Goal: Navigation & Orientation: Find specific page/section

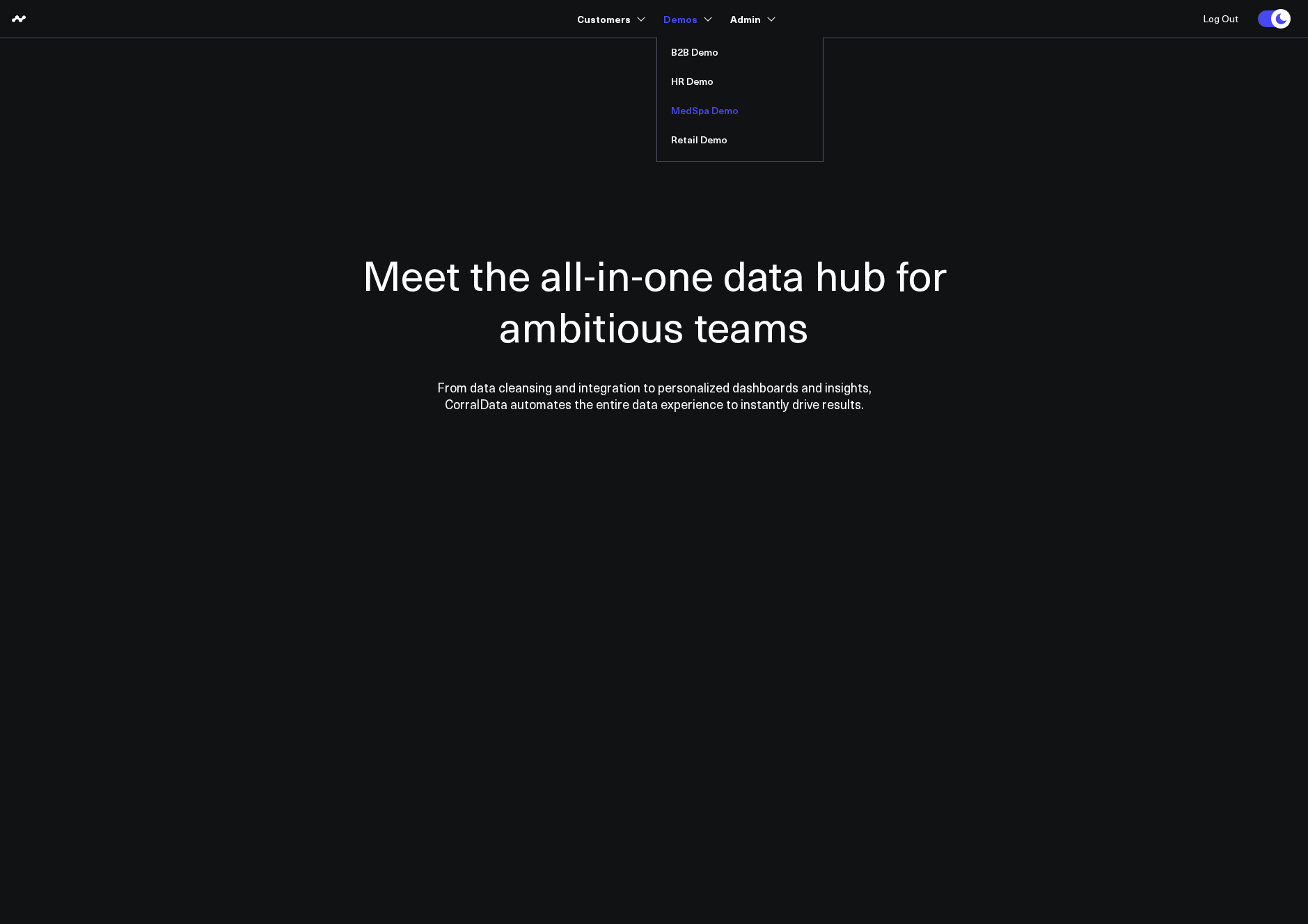
drag, startPoint x: 689, startPoint y: 144, endPoint x: 711, endPoint y: 112, distance: 38.8
click at [711, 112] on link "MedSpa Demo" at bounding box center [740, 111] width 166 height 29
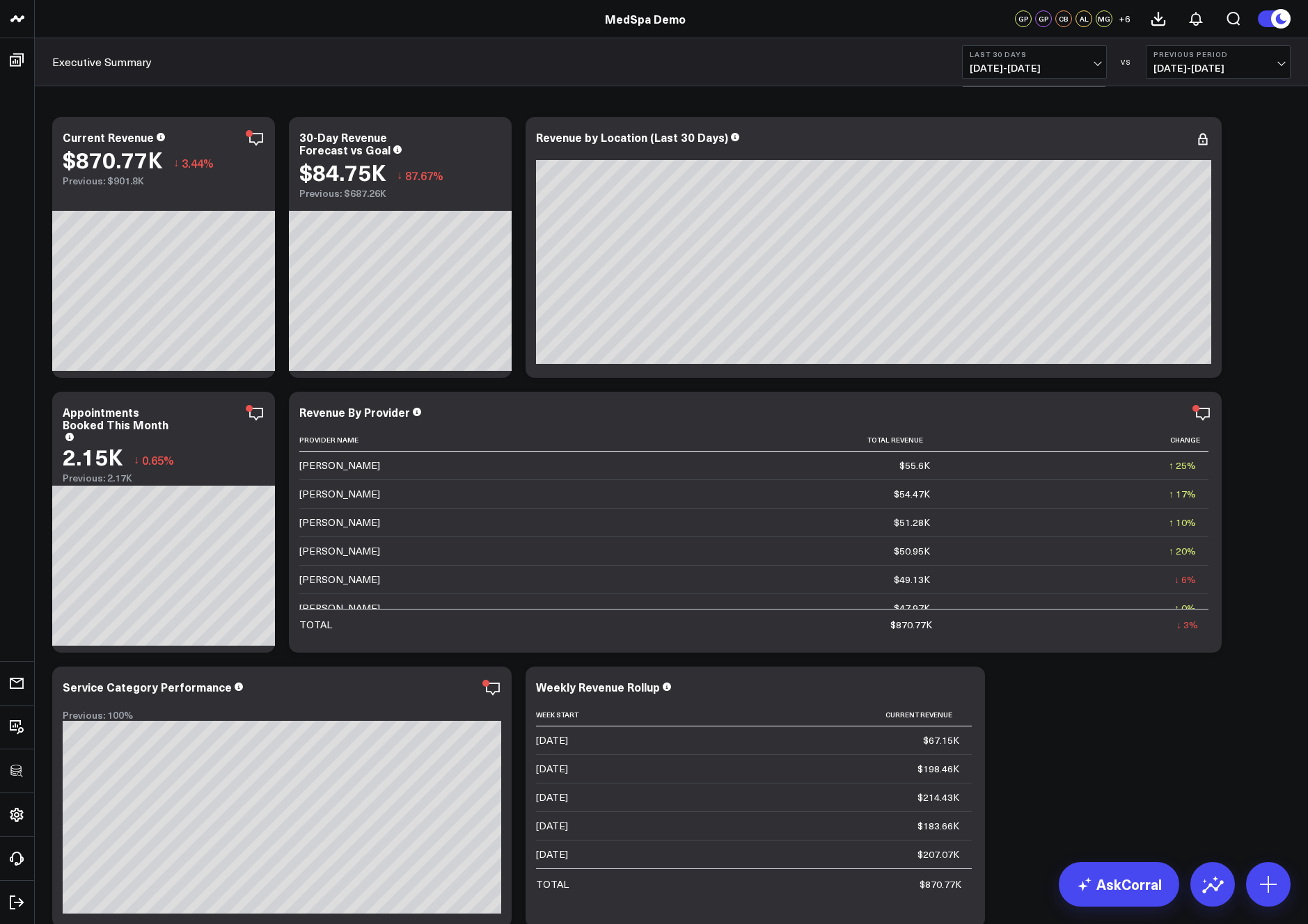
scroll to position [41, 0]
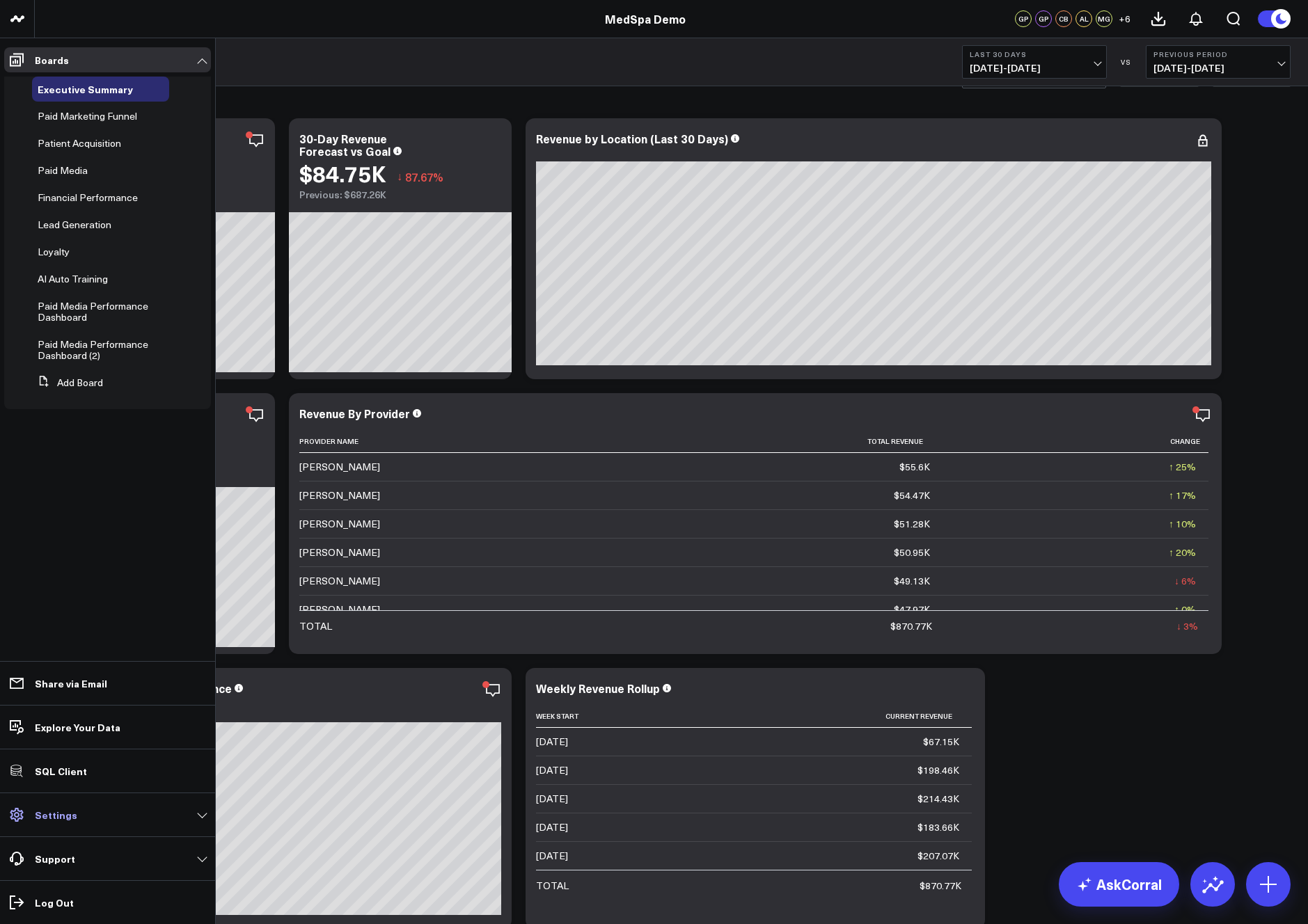
click at [64, 826] on link "Settings" at bounding box center [107, 815] width 207 height 25
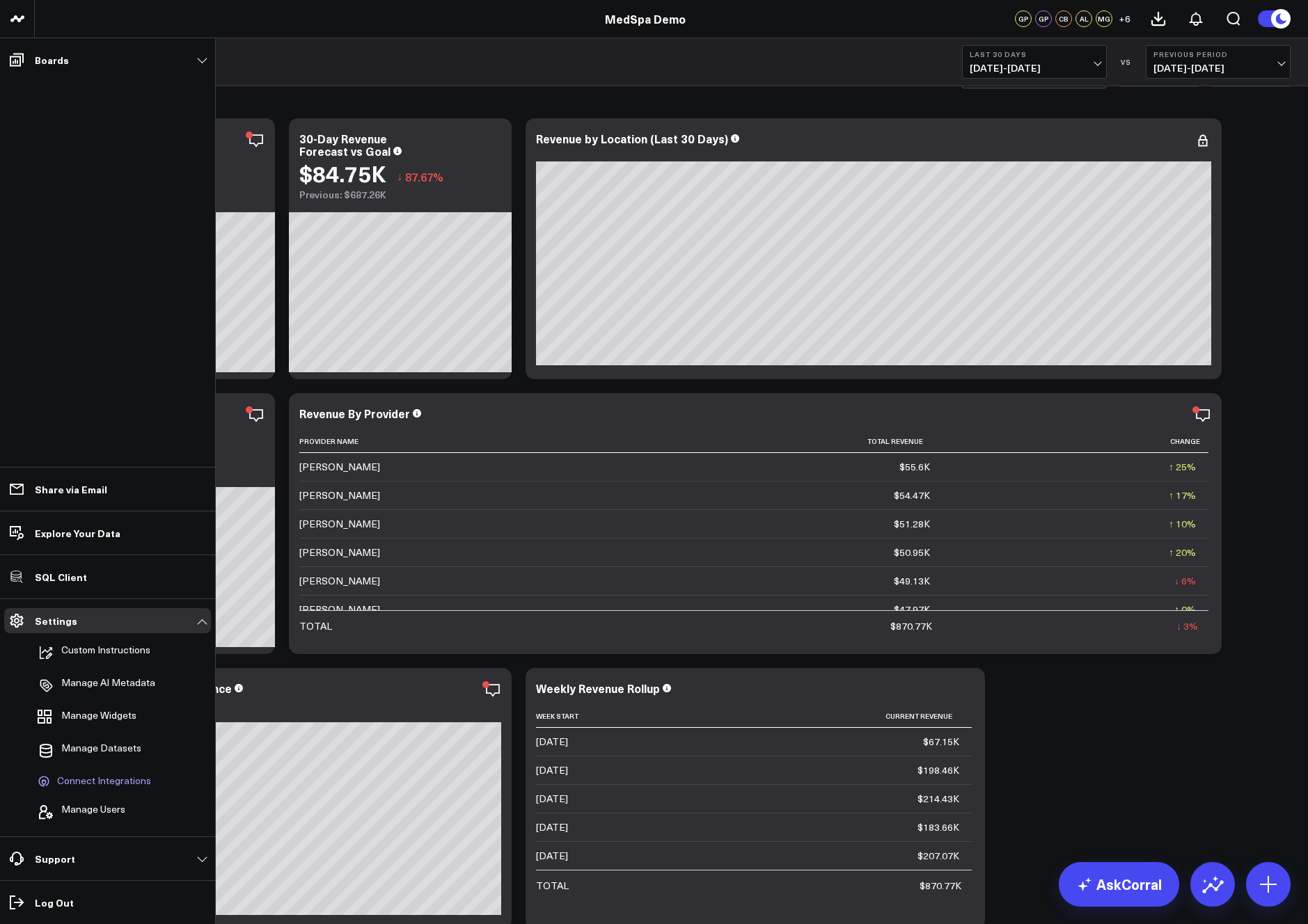
click at [109, 775] on span "Connect Integrations" at bounding box center [104, 782] width 94 height 13
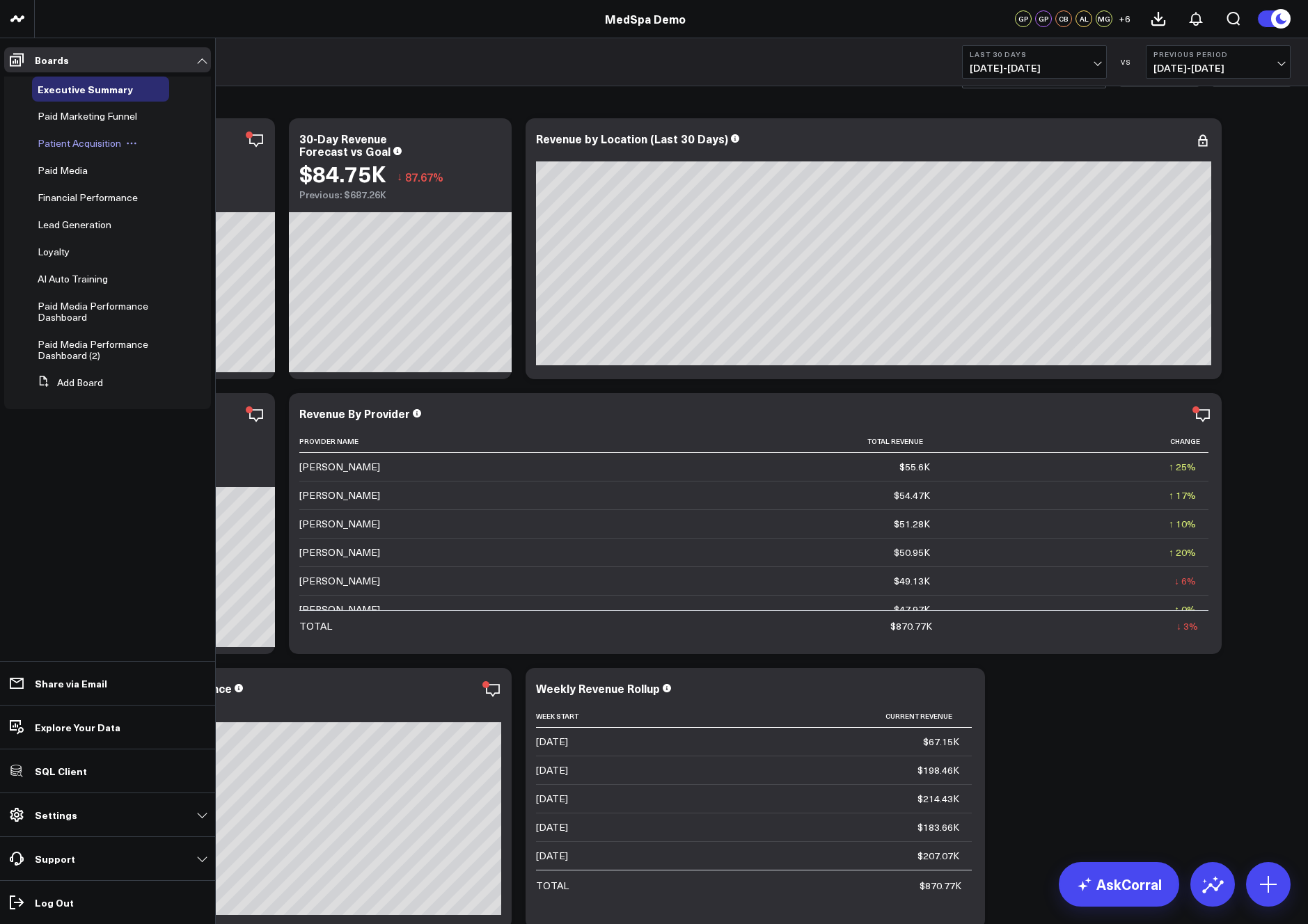
click at [69, 144] on span "Patient Acquisition" at bounding box center [79, 143] width 83 height 13
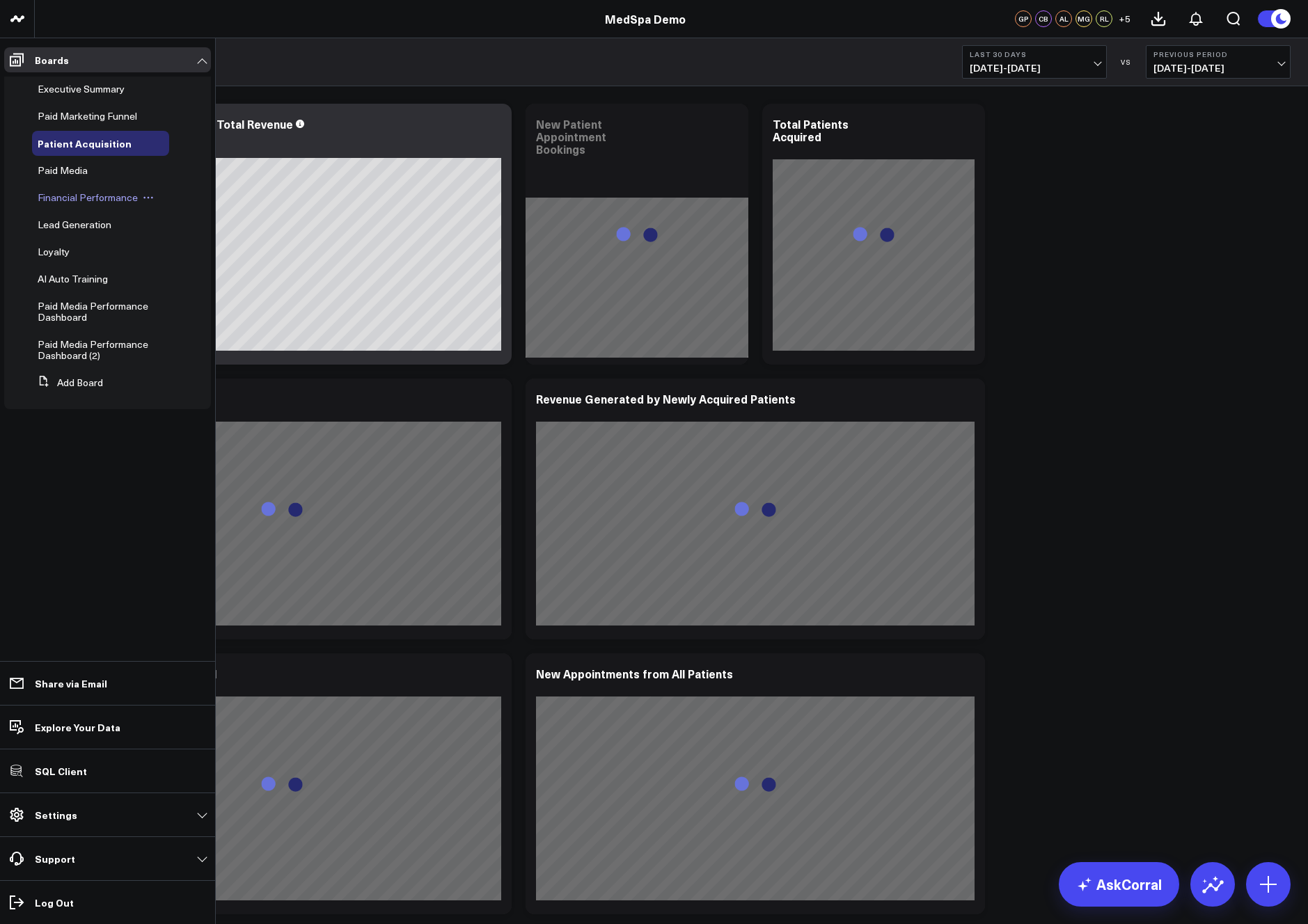
click at [83, 200] on span "Financial Performance" at bounding box center [88, 197] width 100 height 13
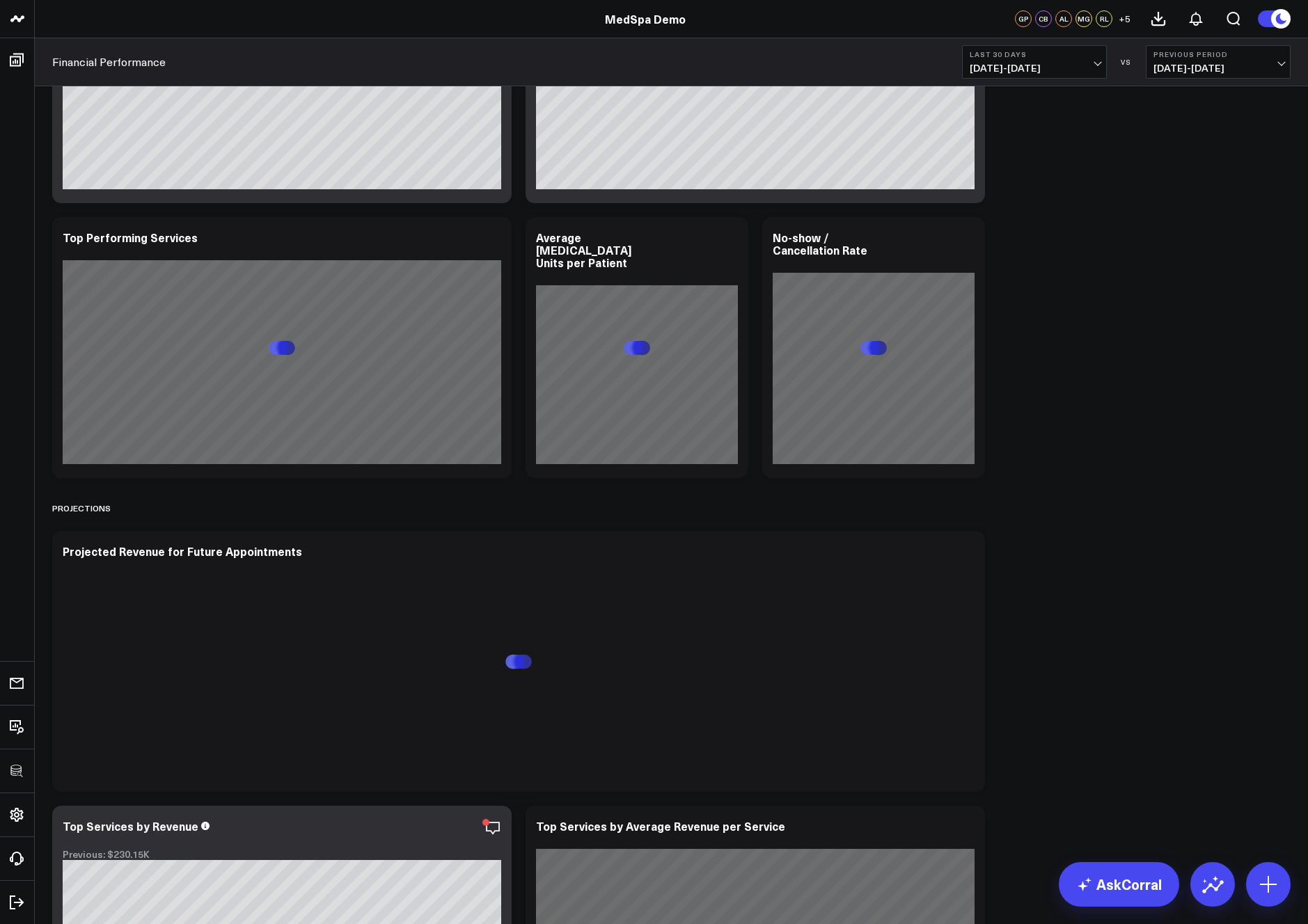
scroll to position [699, 0]
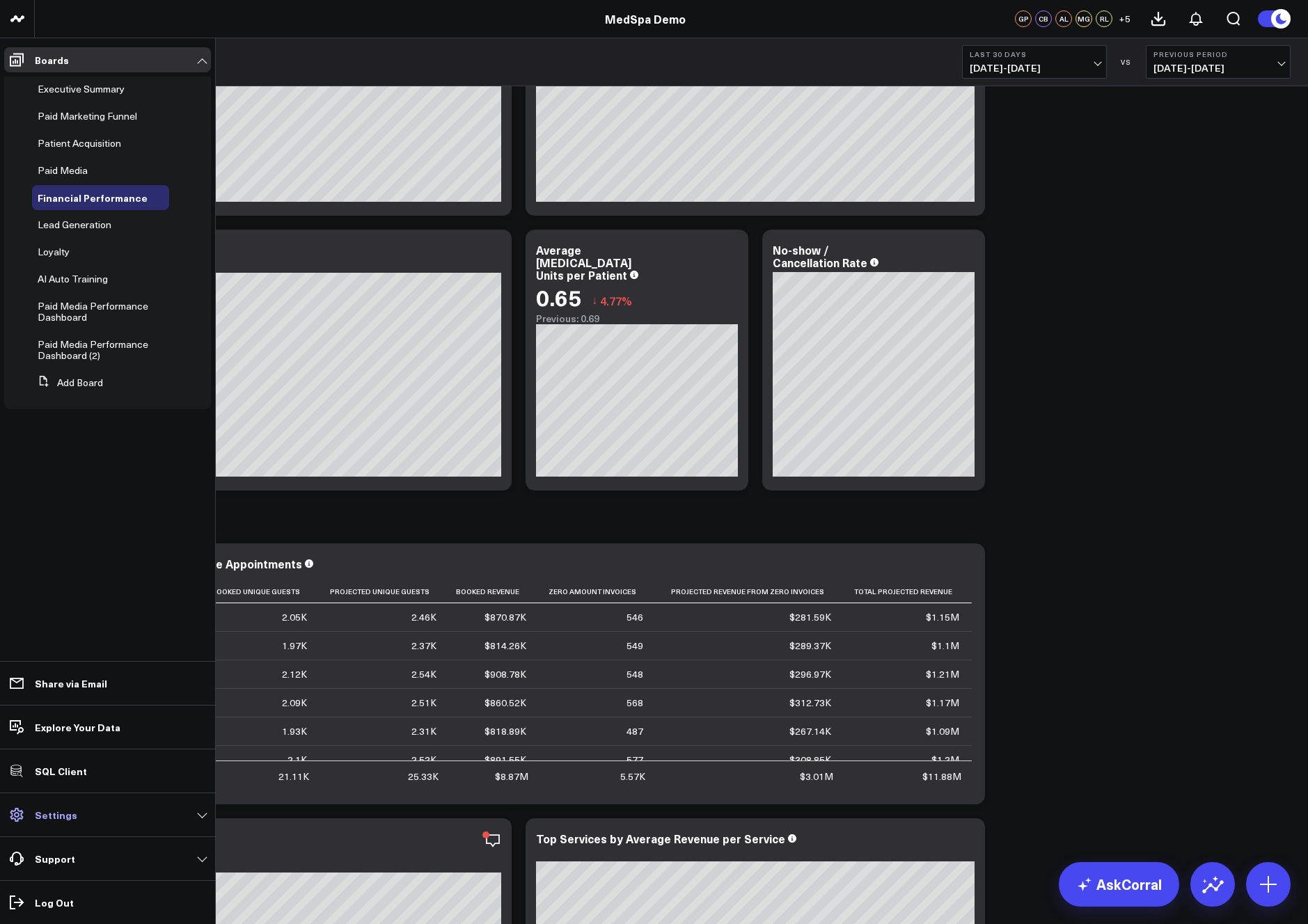
click at [43, 825] on link "Settings" at bounding box center [107, 815] width 207 height 25
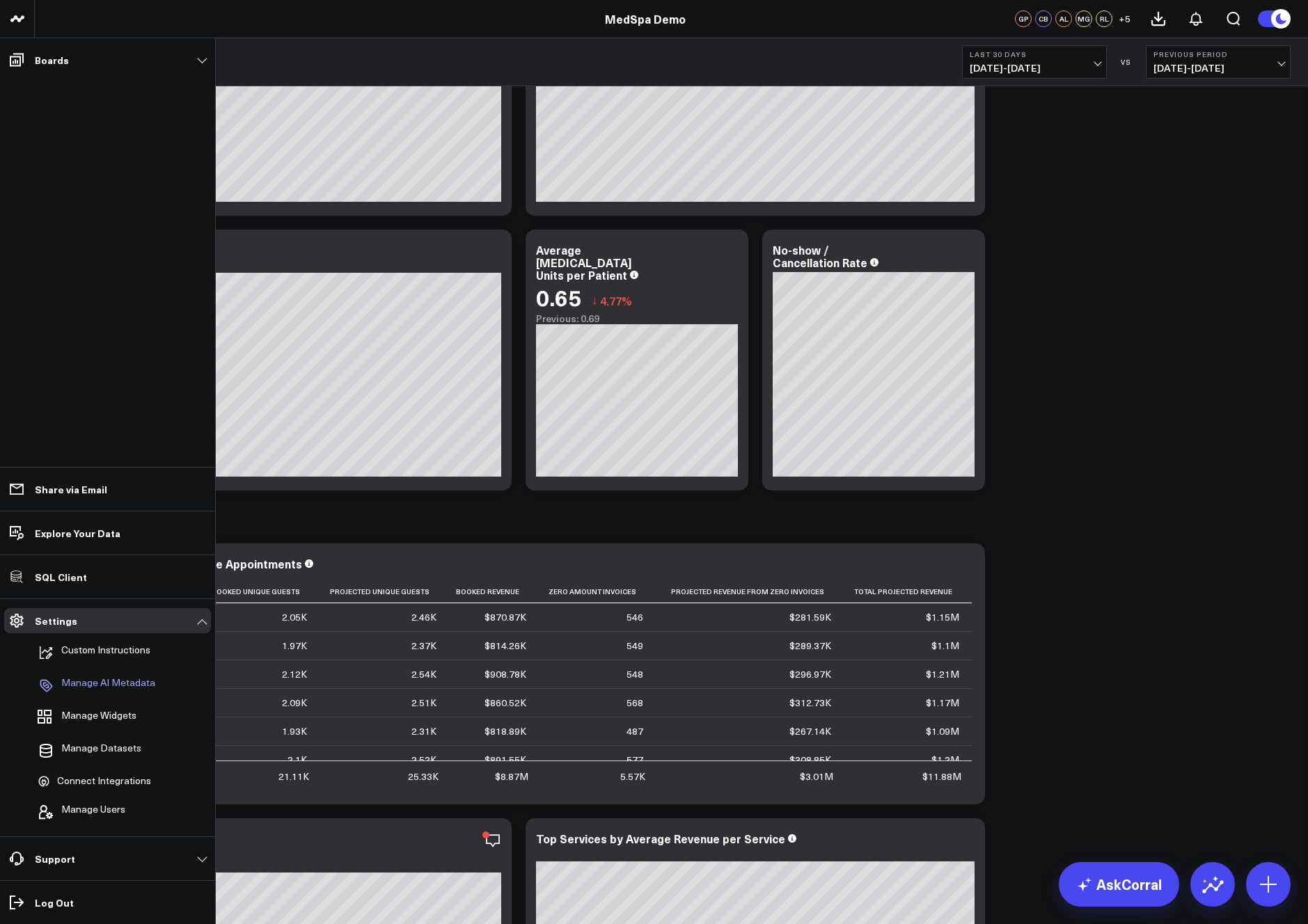
click at [94, 684] on p "Manage AI Metadata" at bounding box center [108, 686] width 94 height 17
